Goal: Task Accomplishment & Management: Complete application form

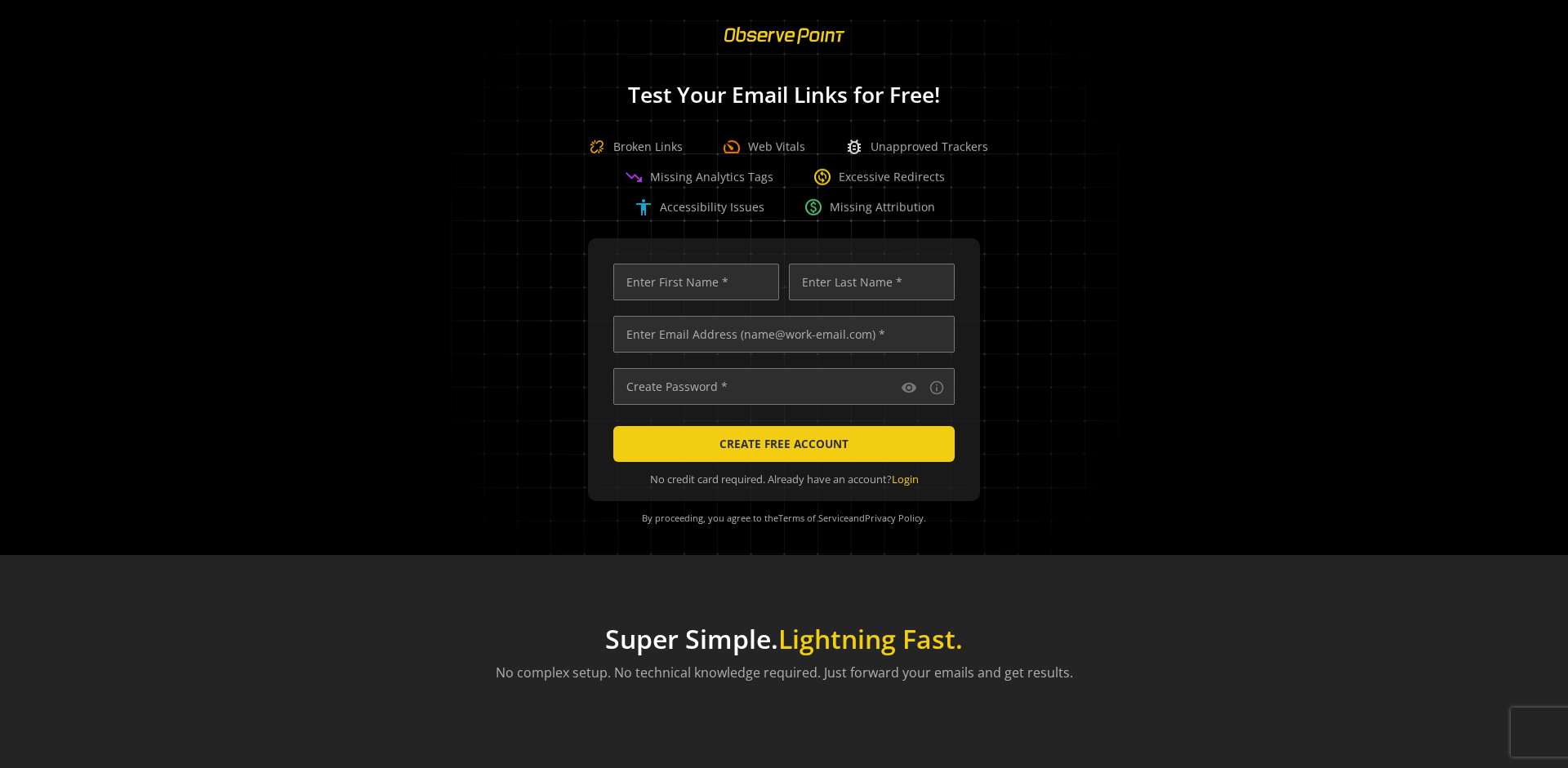
scroll to position [0, 5194]
click at [780, 334] on input "text" at bounding box center [784, 334] width 342 height 37
type input "[EMAIL_ADDRESS][DOMAIN_NAME]"
click at [692, 281] on input "text" at bounding box center [697, 281] width 166 height 37
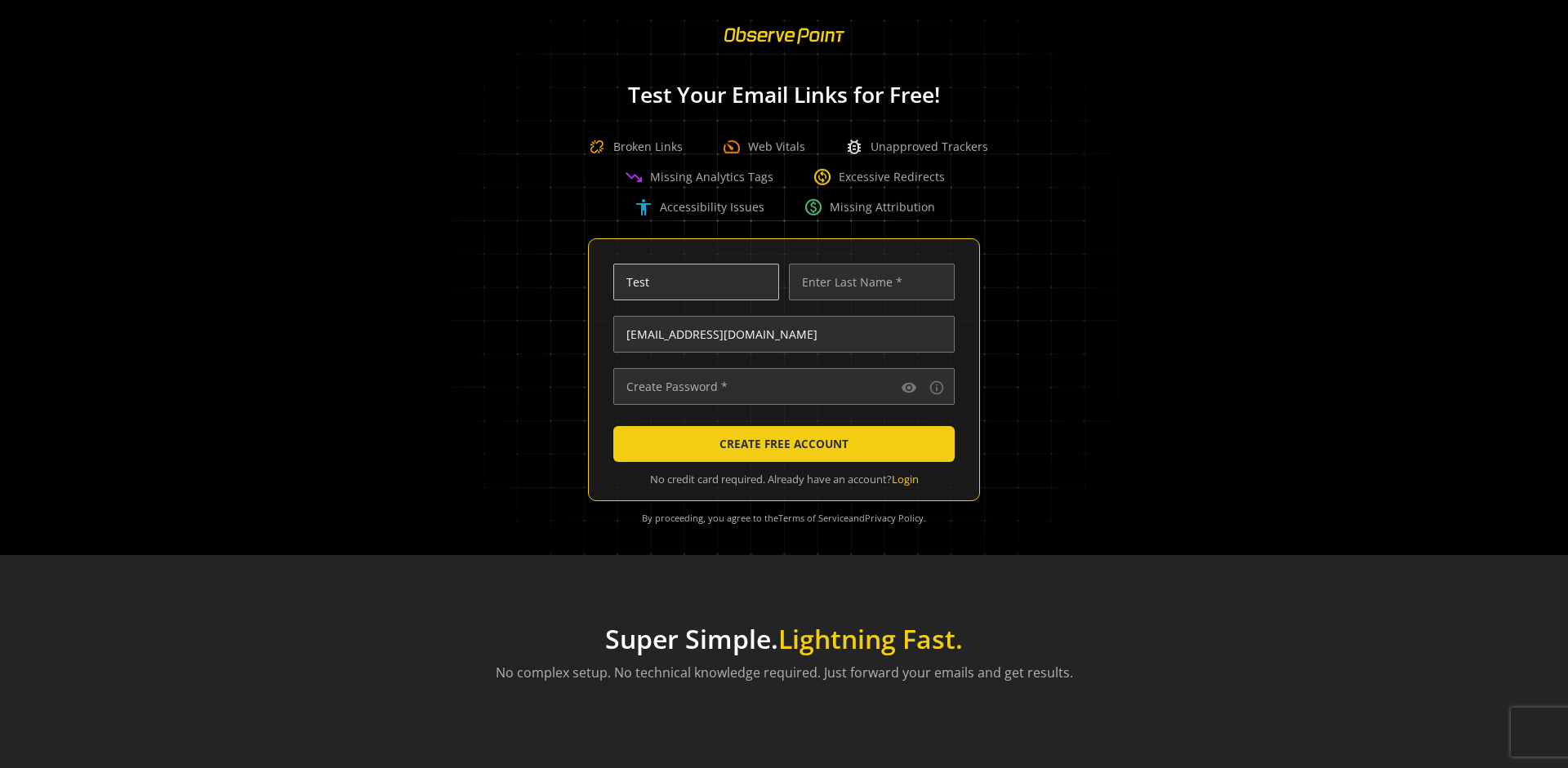
scroll to position [0, 0]
type input "Test"
click at [868, 281] on input "text" at bounding box center [872, 281] width 166 height 37
type input "Test"
click at [780, 386] on input "text" at bounding box center [784, 386] width 342 height 37
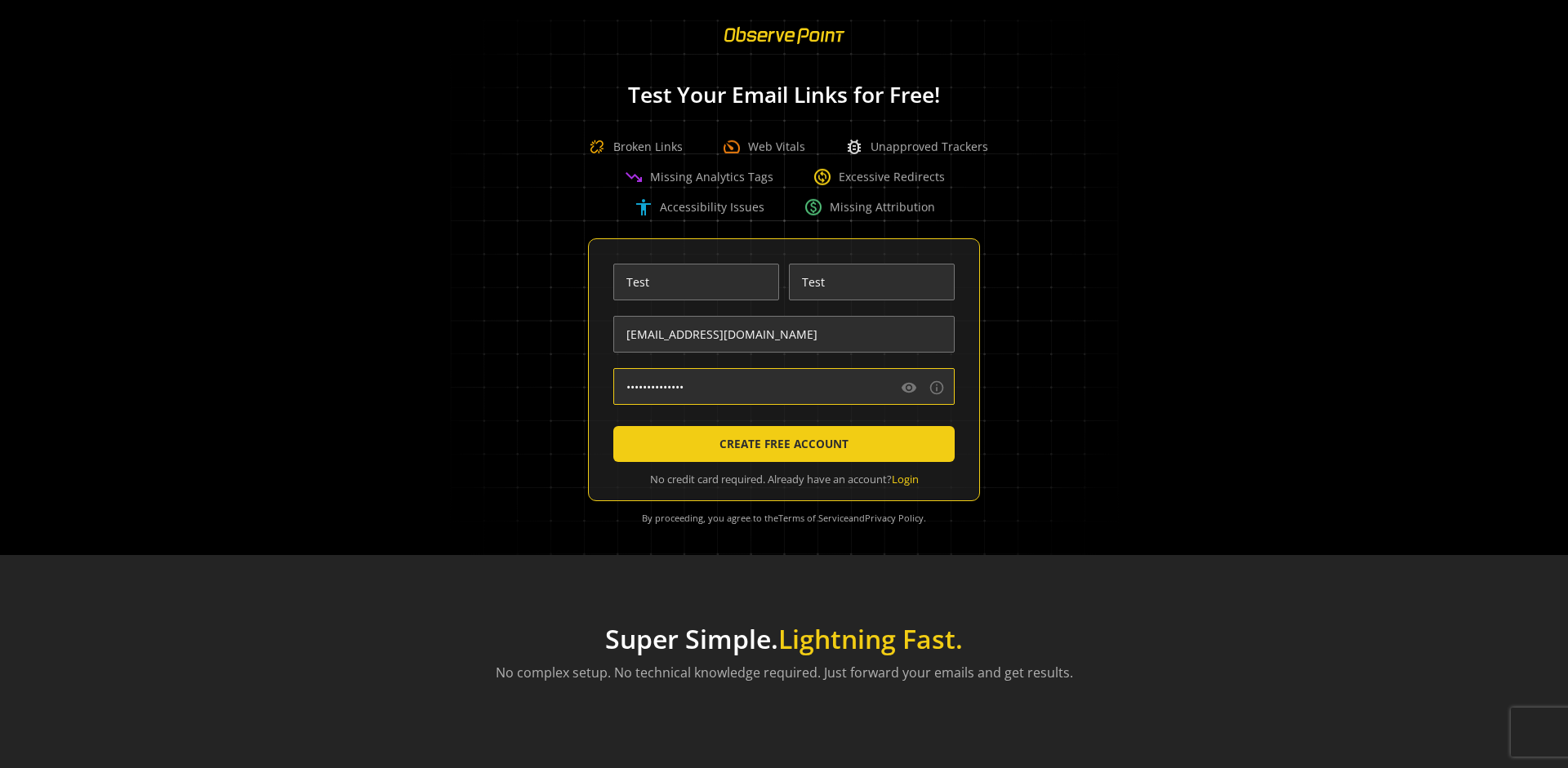
type input "••••••••••••••"
click at [780, 444] on span "CREATE FREE ACCOUNT" at bounding box center [784, 443] width 129 height 29
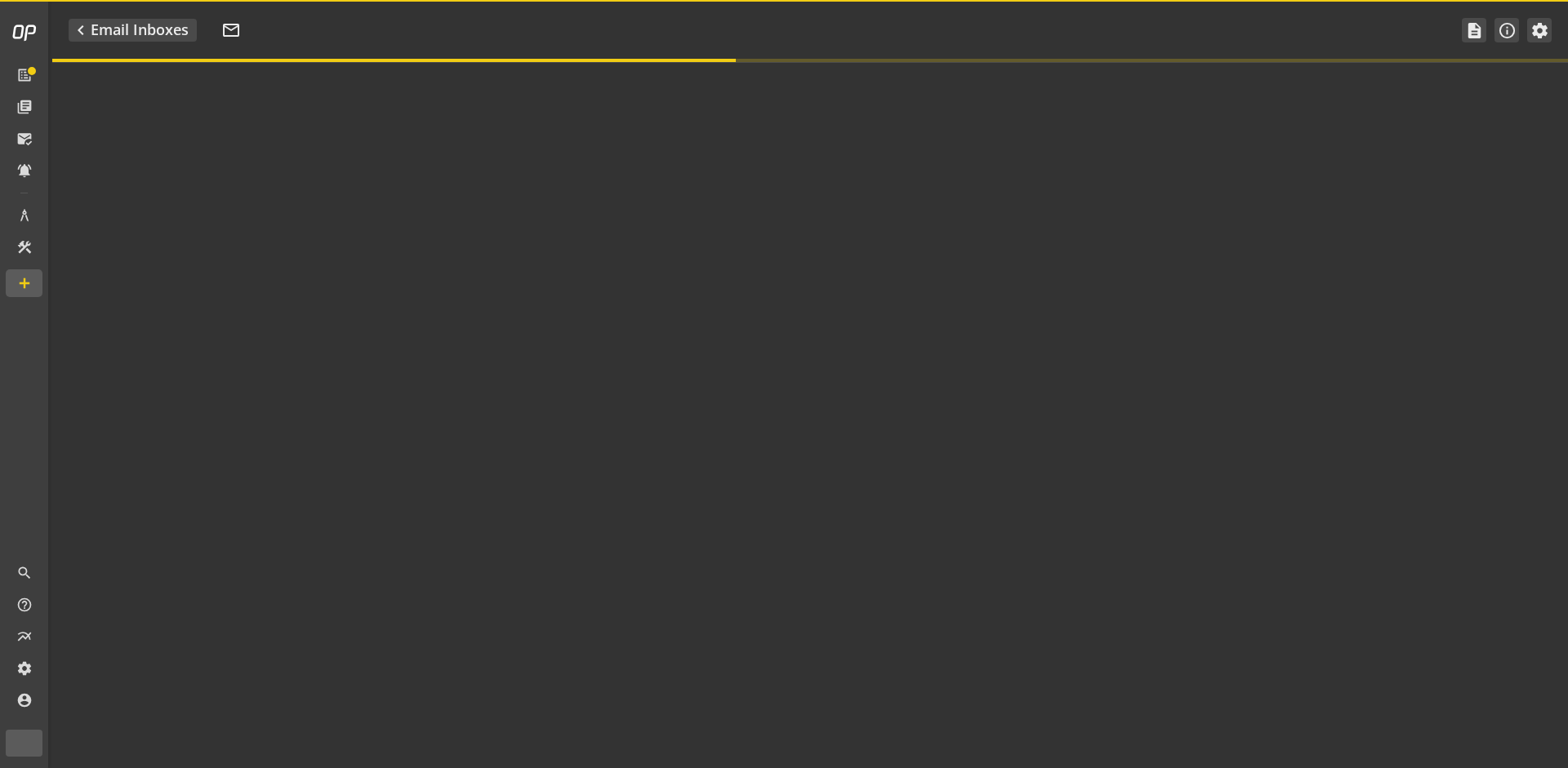
type textarea "Welcome to ObservePoint! This is your default email inbox for testing."
